Goal: Transaction & Acquisition: Purchase product/service

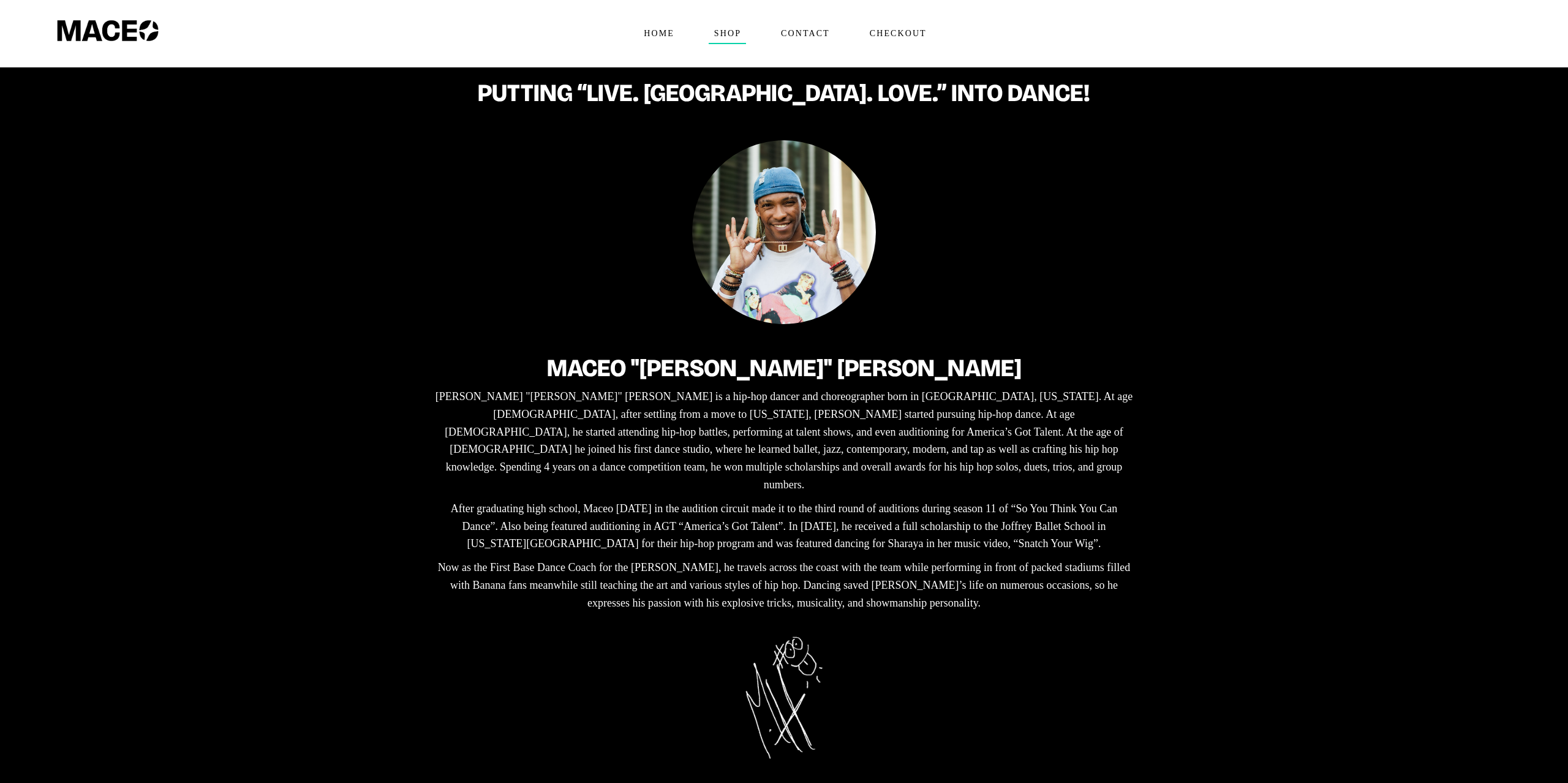
click at [728, 31] on span "Shop" at bounding box center [728, 33] width 37 height 19
